Goal: Information Seeking & Learning: Learn about a topic

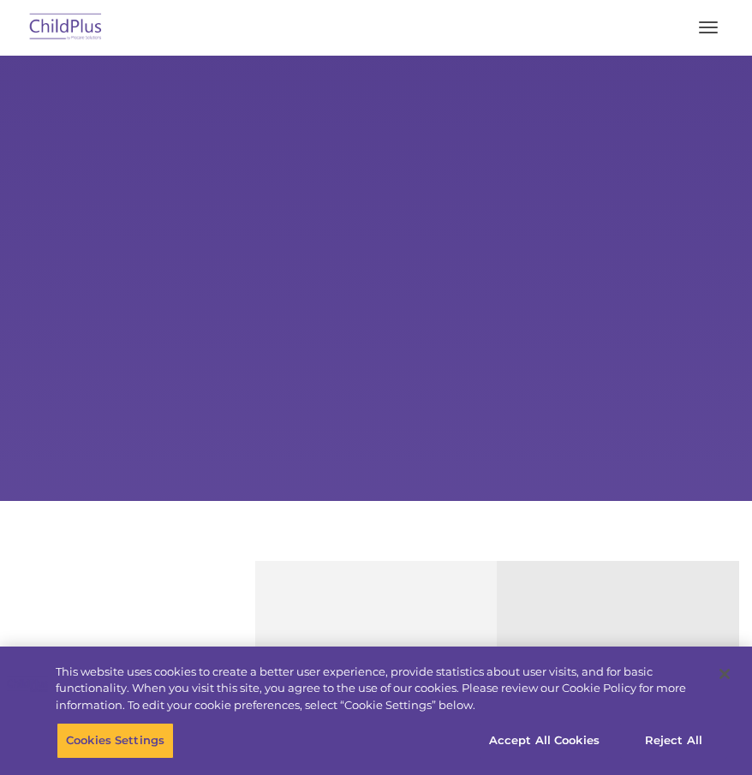
select select "MEDIUM"
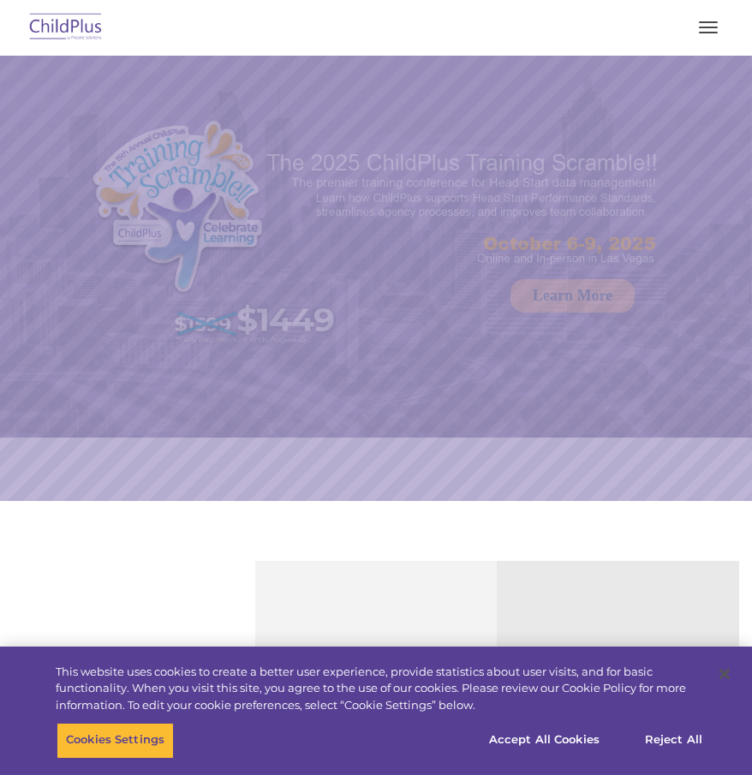
select select "MEDIUM"
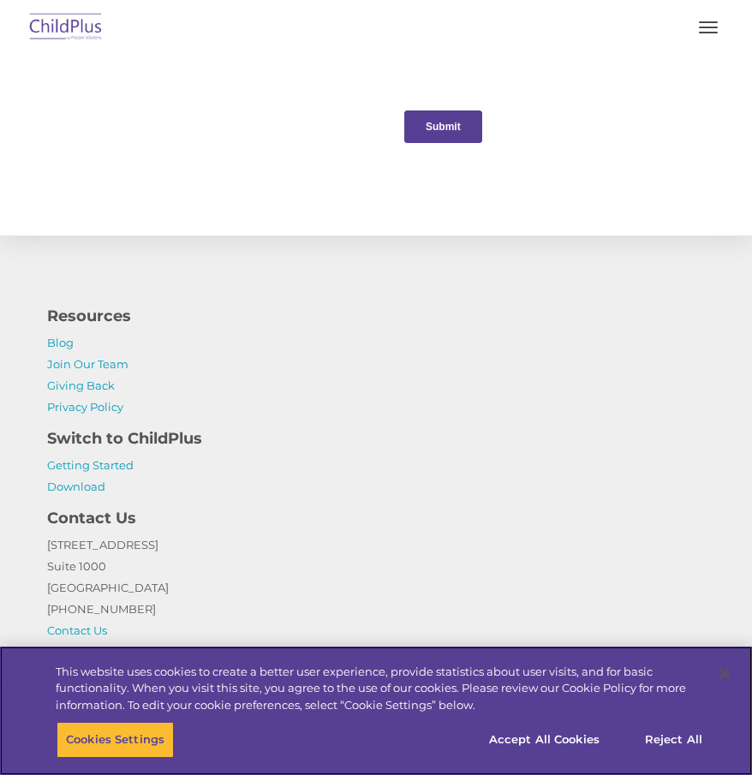
scroll to position [2026, 0]
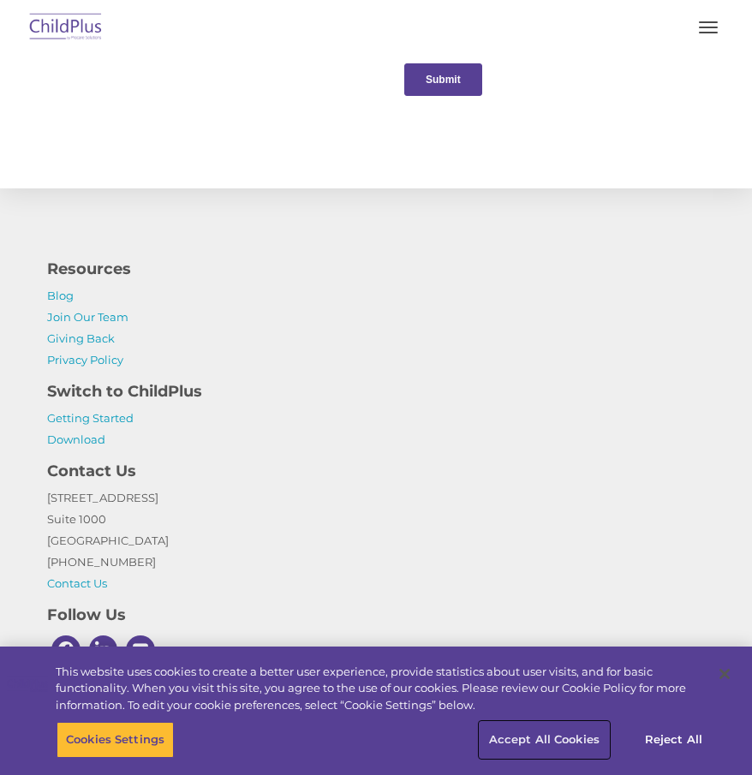
click at [580, 744] on button "Accept All Cookies" at bounding box center [544, 740] width 129 height 36
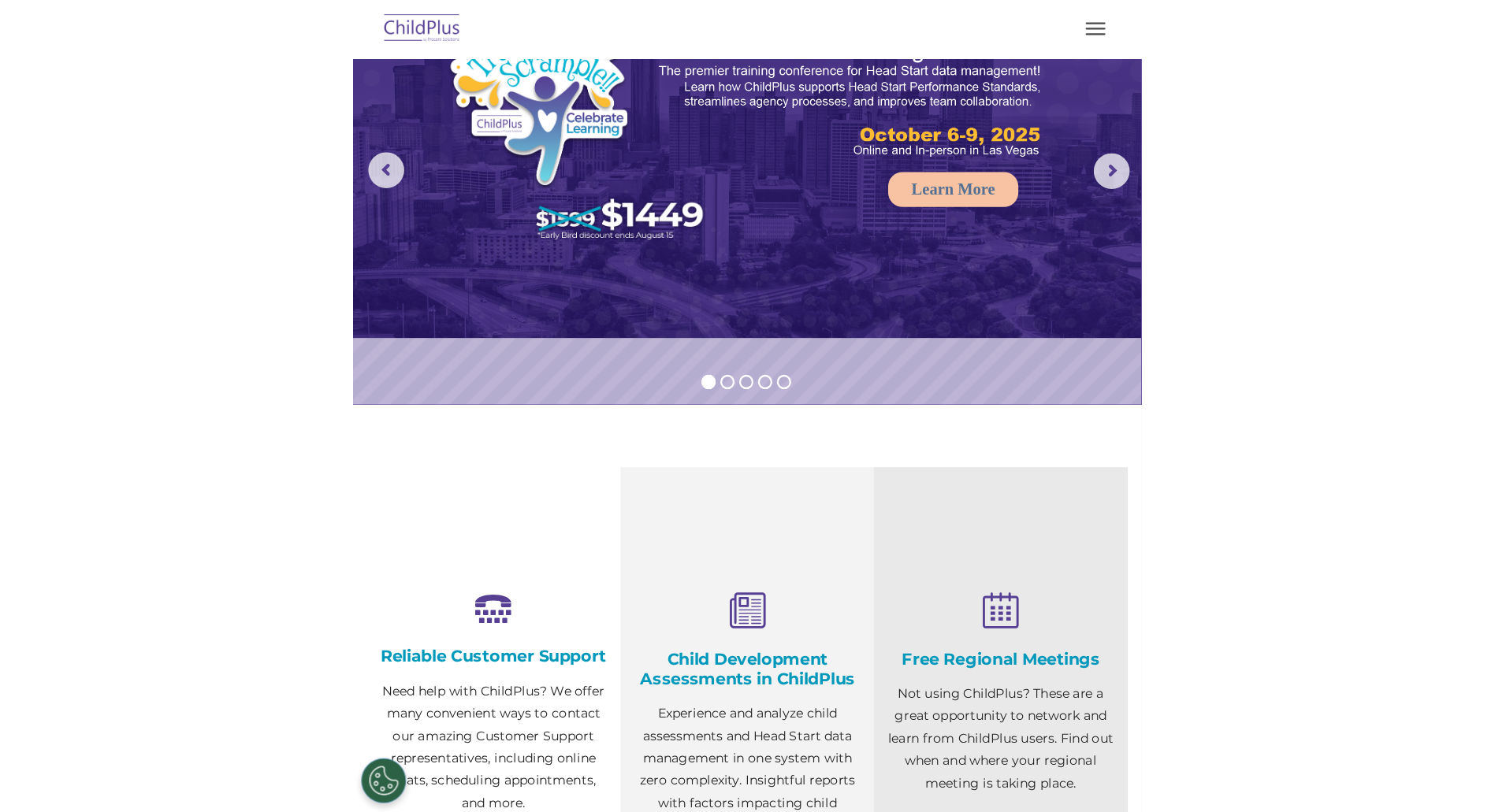
scroll to position [0, 0]
